Goal: Task Accomplishment & Management: Complete application form

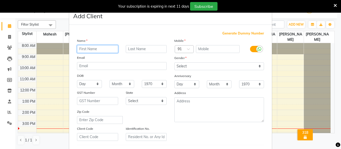
click at [93, 49] on input "text" at bounding box center [97, 49] width 41 height 8
type input "y"
type input "[PERSON_NAME]"
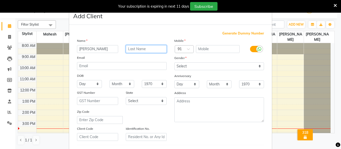
click at [141, 48] on input "text" at bounding box center [146, 49] width 41 height 8
type input "w"
type input "Wanskar"
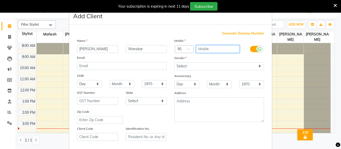
click at [216, 47] on input "text" at bounding box center [218, 49] width 44 height 8
click at [208, 48] on input "83810.04362" at bounding box center [218, 49] width 44 height 8
type input "8381004362"
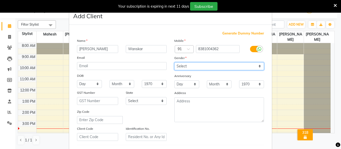
click at [188, 65] on select "Select [DEMOGRAPHIC_DATA] [DEMOGRAPHIC_DATA] Other Prefer Not To Say" at bounding box center [219, 67] width 90 height 8
select select "[DEMOGRAPHIC_DATA]"
click at [174, 63] on select "Select [DEMOGRAPHIC_DATA] [DEMOGRAPHIC_DATA] Other Prefer Not To Say" at bounding box center [219, 67] width 90 height 8
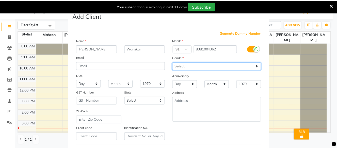
scroll to position [85, 0]
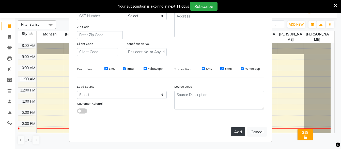
click at [233, 129] on button "Add" at bounding box center [238, 132] width 14 height 9
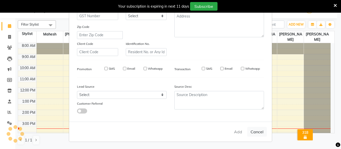
select select
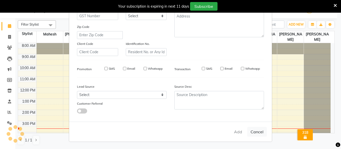
select select
checkbox input "false"
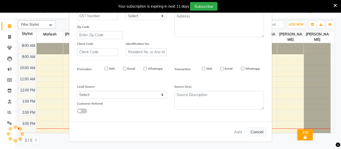
checkbox input "false"
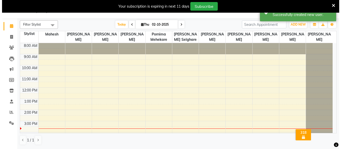
scroll to position [0, 0]
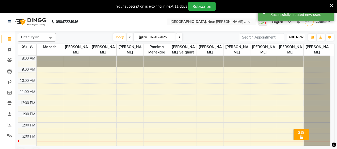
click at [295, 37] on span "ADD NEW" at bounding box center [296, 37] width 15 height 4
click at [291, 35] on span "ADD NEW" at bounding box center [296, 37] width 15 height 4
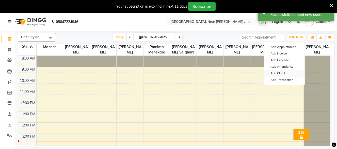
click at [279, 74] on link "Add Client" at bounding box center [285, 73] width 40 height 7
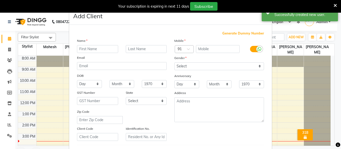
drag, startPoint x: 94, startPoint y: 51, endPoint x: 94, endPoint y: 48, distance: 3.1
click at [94, 50] on input "text" at bounding box center [97, 49] width 41 height 8
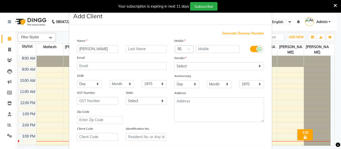
type input "[PERSON_NAME]"
click at [138, 50] on input "text" at bounding box center [146, 49] width 41 height 8
type input "Matkam"
click at [203, 49] on input "text" at bounding box center [218, 49] width 44 height 8
type input "7038913948"
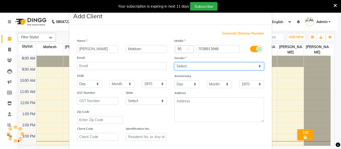
click at [209, 65] on select "Select [DEMOGRAPHIC_DATA] [DEMOGRAPHIC_DATA] Other Prefer Not To Say" at bounding box center [219, 67] width 90 height 8
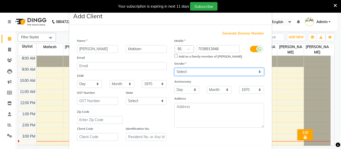
select select "[DEMOGRAPHIC_DATA]"
click at [174, 68] on select "Select [DEMOGRAPHIC_DATA] [DEMOGRAPHIC_DATA] Other Prefer Not To Say" at bounding box center [219, 72] width 90 height 8
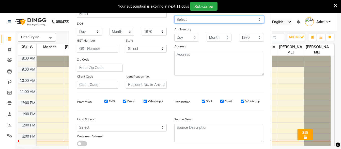
scroll to position [76, 0]
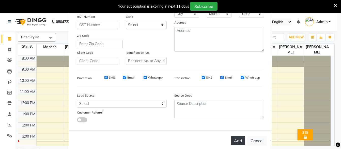
click at [237, 142] on button "Add" at bounding box center [238, 141] width 14 height 9
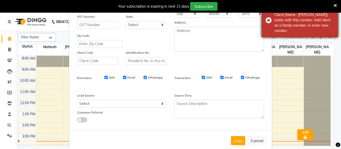
click at [267, 19] on div "Error Client (Name : [PERSON_NAME]) exists with this number. Add client as a fa…" at bounding box center [300, 20] width 76 height 34
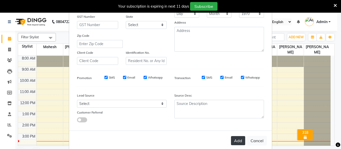
click at [231, 139] on button "Add" at bounding box center [238, 141] width 14 height 9
click at [336, 5] on icon at bounding box center [335, 5] width 3 height 5
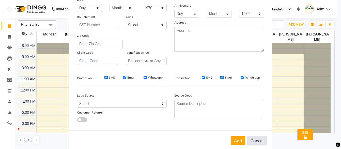
click at [253, 140] on button "Cancel" at bounding box center [257, 141] width 20 height 10
select select
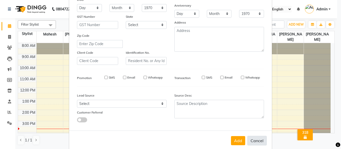
select select
checkbox input "false"
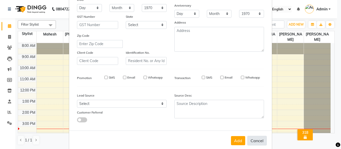
checkbox input "false"
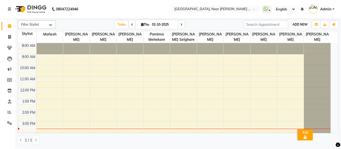
click at [304, 23] on span "ADD NEW" at bounding box center [300, 25] width 15 height 4
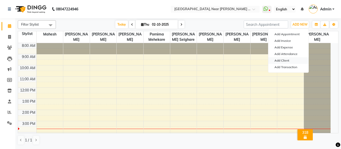
click at [283, 61] on link "Add Client" at bounding box center [288, 60] width 40 height 7
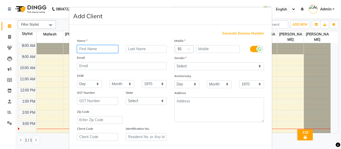
click at [96, 49] on input "text" at bounding box center [97, 49] width 41 height 8
type input "[PERSON_NAME]"
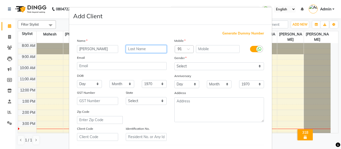
click at [156, 47] on input "text" at bounding box center [146, 49] width 41 height 8
type input "[PERSON_NAME]"
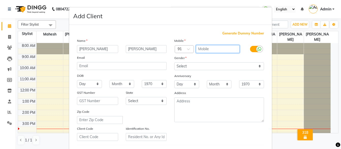
click at [208, 49] on input "text" at bounding box center [218, 49] width 44 height 8
click at [207, 49] on input "7620.594992" at bounding box center [218, 49] width 44 height 8
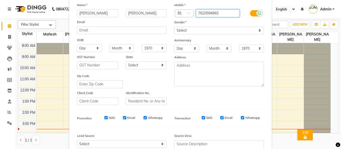
scroll to position [34, 0]
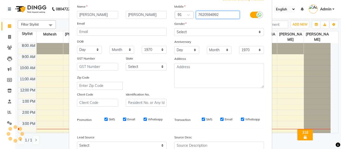
type input "7620594992"
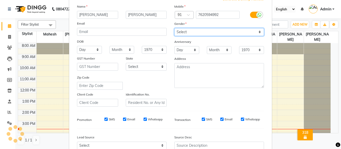
click at [192, 32] on select "Select [DEMOGRAPHIC_DATA] [DEMOGRAPHIC_DATA] Other Prefer Not To Say" at bounding box center [219, 32] width 90 height 8
select select "[DEMOGRAPHIC_DATA]"
click at [174, 28] on select "Select [DEMOGRAPHIC_DATA] [DEMOGRAPHIC_DATA] Other Prefer Not To Say" at bounding box center [219, 32] width 90 height 8
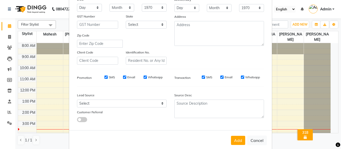
scroll to position [85, 0]
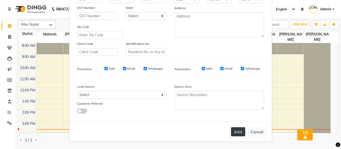
click at [240, 134] on button "Add" at bounding box center [238, 132] width 14 height 9
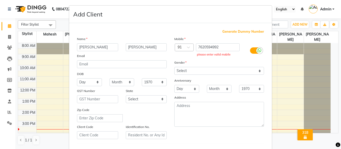
scroll to position [0, 0]
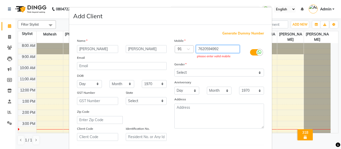
click at [221, 50] on input "7620594992" at bounding box center [218, 49] width 44 height 8
type input "7"
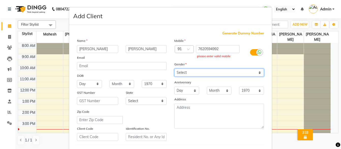
click at [186, 74] on select "Select [DEMOGRAPHIC_DATA] [DEMOGRAPHIC_DATA] Other Prefer Not To Say" at bounding box center [219, 73] width 90 height 8
click at [174, 69] on select "Select [DEMOGRAPHIC_DATA] [DEMOGRAPHIC_DATA] Other Prefer Not To Say" at bounding box center [219, 73] width 90 height 8
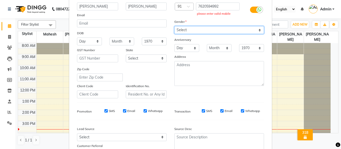
scroll to position [85, 0]
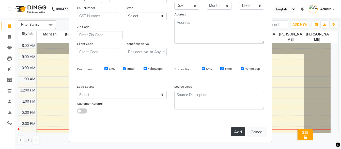
click at [239, 131] on button "Add" at bounding box center [238, 132] width 14 height 9
click at [239, 130] on button "Add" at bounding box center [238, 132] width 14 height 9
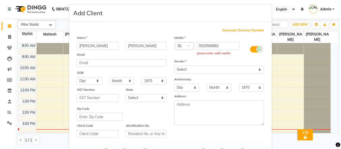
scroll to position [0, 0]
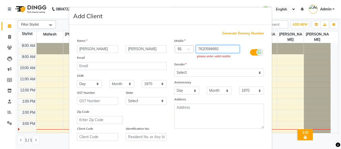
click at [223, 51] on input "7620594992" at bounding box center [218, 49] width 44 height 8
type input "7"
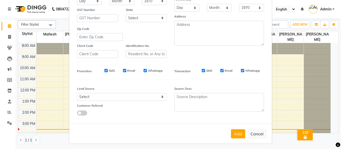
scroll to position [85, 0]
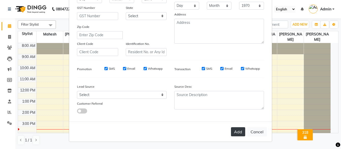
type input "7620.594992"
click at [235, 134] on button "Add" at bounding box center [238, 132] width 14 height 9
click at [253, 130] on button "Cancel" at bounding box center [257, 132] width 20 height 10
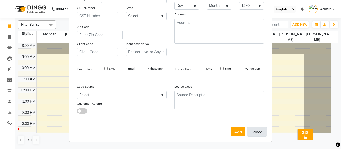
select select
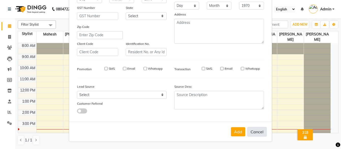
select select
checkbox input "false"
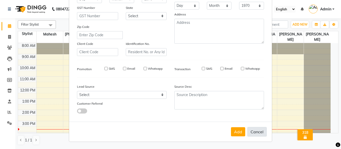
checkbox input "false"
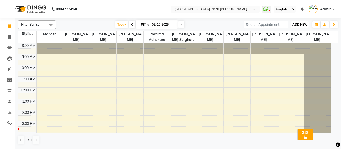
click at [299, 22] on button "ADD NEW Toggle Dropdown" at bounding box center [300, 24] width 18 height 7
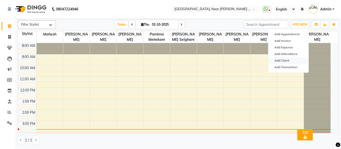
click at [290, 59] on link "Add Client" at bounding box center [288, 60] width 40 height 7
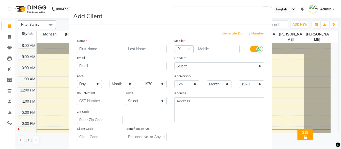
click at [99, 47] on input "text" at bounding box center [97, 49] width 41 height 8
type input "Piya"
click at [145, 49] on input "text" at bounding box center [146, 49] width 41 height 8
type input "Gujar"
click at [208, 46] on input "text" at bounding box center [218, 49] width 44 height 8
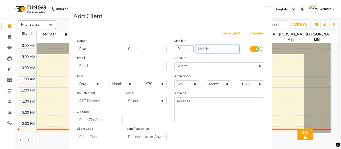
click at [208, 46] on input "text" at bounding box center [218, 49] width 44 height 8
type input "9307591262"
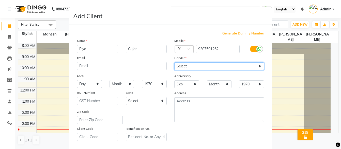
click at [216, 66] on select "Select [DEMOGRAPHIC_DATA] [DEMOGRAPHIC_DATA] Other Prefer Not To Say" at bounding box center [219, 67] width 90 height 8
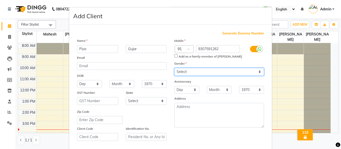
select select "[DEMOGRAPHIC_DATA]"
click at [174, 68] on select "Select [DEMOGRAPHIC_DATA] [DEMOGRAPHIC_DATA] Other Prefer Not To Say" at bounding box center [219, 72] width 90 height 8
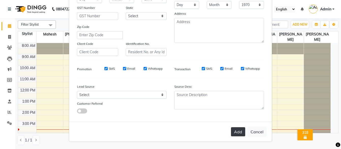
click at [240, 131] on button "Add" at bounding box center [238, 132] width 14 height 9
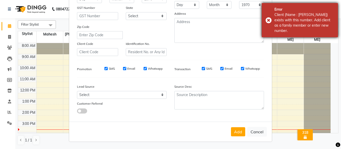
click at [268, 22] on div "Error Client (Name : [PERSON_NAME]) exists with this number. Add client as a fa…" at bounding box center [300, 20] width 76 height 34
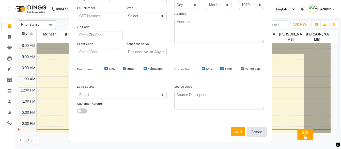
click at [259, 131] on button "Cancel" at bounding box center [257, 132] width 20 height 10
select select
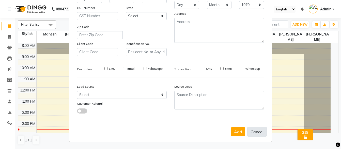
select select
checkbox input "false"
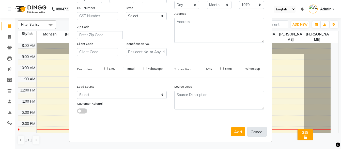
checkbox input "false"
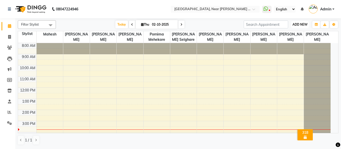
click at [294, 24] on span "ADD NEW" at bounding box center [300, 25] width 15 height 4
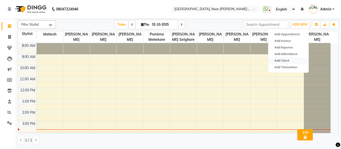
click at [290, 61] on link "Add Client" at bounding box center [288, 60] width 40 height 7
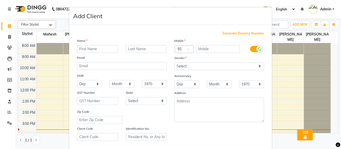
click at [98, 48] on input "text" at bounding box center [97, 49] width 41 height 8
type input "[PERSON_NAME]"
click at [138, 42] on div "Name" at bounding box center [121, 41] width 97 height 7
click at [137, 51] on input "text" at bounding box center [146, 49] width 41 height 8
type input "[PERSON_NAME]"
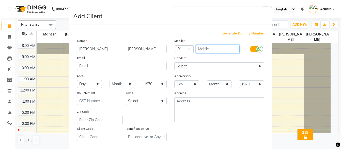
click at [213, 49] on input "text" at bounding box center [218, 49] width 44 height 8
type input "9545636109"
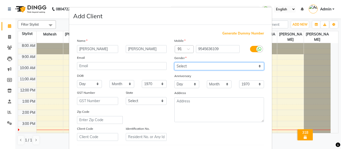
click at [210, 65] on select "Select [DEMOGRAPHIC_DATA] [DEMOGRAPHIC_DATA] Other Prefer Not To Say" at bounding box center [219, 67] width 90 height 8
select select "[DEMOGRAPHIC_DATA]"
click at [174, 63] on select "Select [DEMOGRAPHIC_DATA] [DEMOGRAPHIC_DATA] Other Prefer Not To Say" at bounding box center [219, 67] width 90 height 8
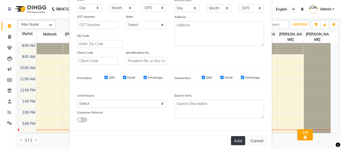
click at [232, 144] on button "Add" at bounding box center [238, 141] width 14 height 9
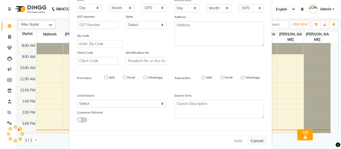
select select
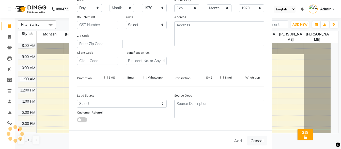
select select
checkbox input "false"
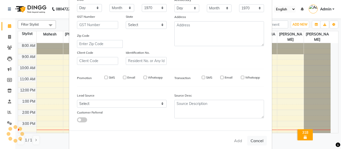
checkbox input "false"
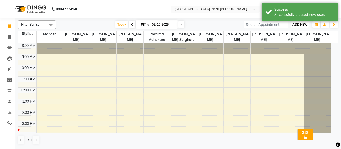
click at [298, 24] on span "ADD NEW" at bounding box center [300, 25] width 15 height 4
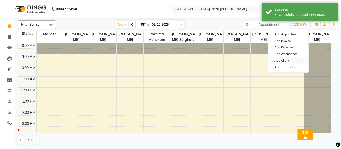
click at [289, 60] on link "Add Client" at bounding box center [288, 60] width 40 height 7
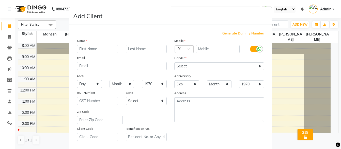
click at [94, 49] on input "text" at bounding box center [97, 49] width 41 height 8
type input "Sparshda"
click at [148, 51] on input "text" at bounding box center [146, 49] width 41 height 8
type input "Bhagat"
click at [224, 51] on input "text" at bounding box center [218, 49] width 44 height 8
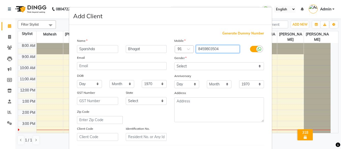
type input "8459803504"
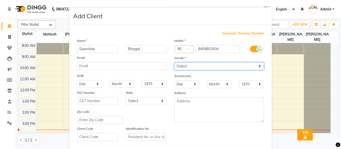
click at [221, 66] on select "Select [DEMOGRAPHIC_DATA] [DEMOGRAPHIC_DATA] Other Prefer Not To Say" at bounding box center [219, 67] width 90 height 8
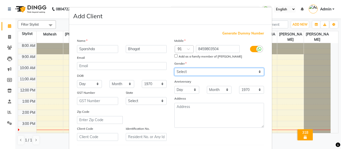
select select "[DEMOGRAPHIC_DATA]"
click at [174, 68] on select "Select [DEMOGRAPHIC_DATA] [DEMOGRAPHIC_DATA] Other Prefer Not To Say" at bounding box center [219, 72] width 90 height 8
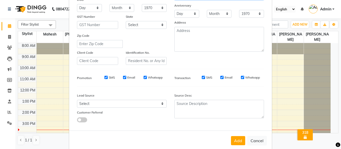
scroll to position [0, 0]
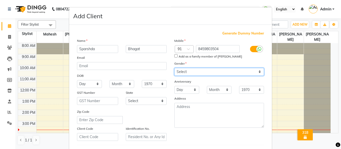
click at [192, 72] on select "Select [DEMOGRAPHIC_DATA] [DEMOGRAPHIC_DATA] Other Prefer Not To Say" at bounding box center [219, 72] width 90 height 8
click at [174, 68] on select "Select [DEMOGRAPHIC_DATA] [DEMOGRAPHIC_DATA] Other Prefer Not To Say" at bounding box center [219, 72] width 90 height 8
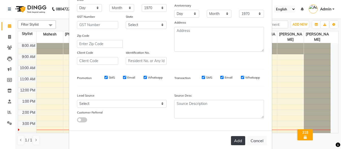
click at [236, 140] on button "Add" at bounding box center [238, 141] width 14 height 9
